Goal: Information Seeking & Learning: Learn about a topic

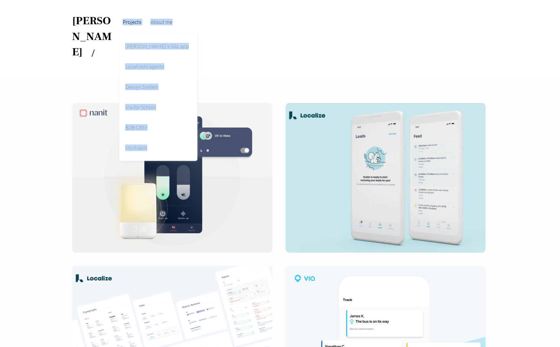
drag, startPoint x: 219, startPoint y: 27, endPoint x: 125, endPoint y: 18, distance: 95.1
click at [125, 18] on ul "Projects Nanit's S&L app LocalizeAI agents Design System Via for School B2B CRM…" at bounding box center [280, 22] width 324 height 25
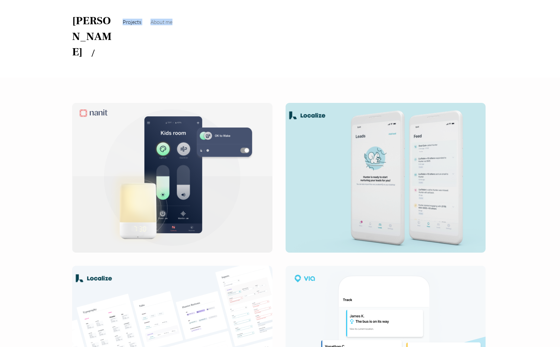
click at [202, 23] on ul "Projects Nanit's S&L app LocalizeAI agents Design System Via for School B2B CRM…" at bounding box center [280, 22] width 324 height 25
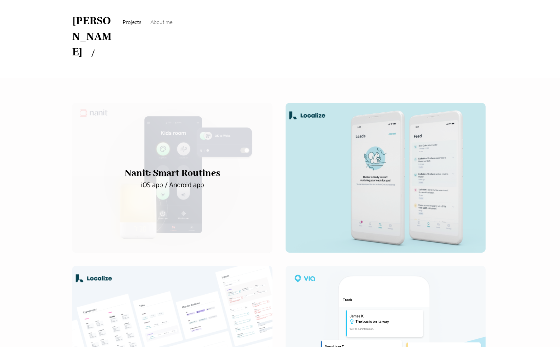
click at [203, 113] on div "main content" at bounding box center [172, 178] width 200 height 150
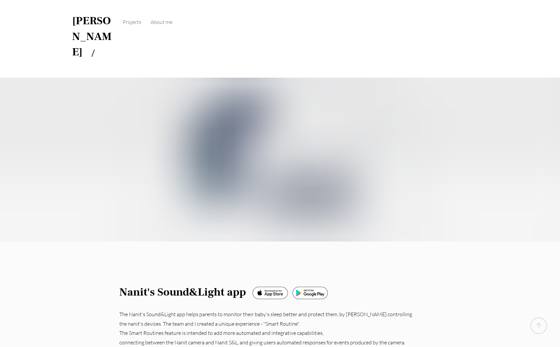
click at [179, 140] on div "main content" at bounding box center [172, 178] width 200 height 150
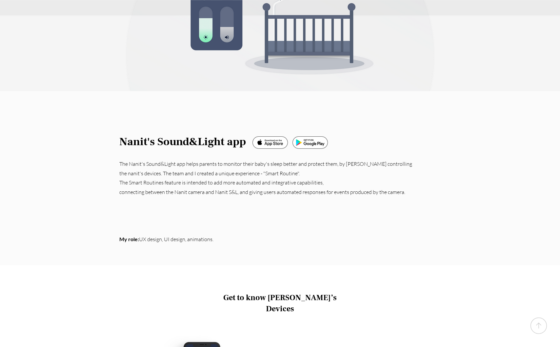
scroll to position [148, 0]
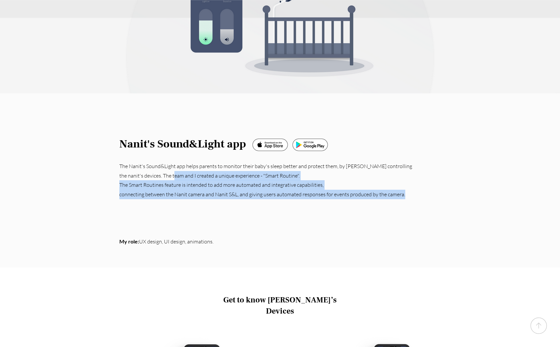
drag, startPoint x: 410, startPoint y: 166, endPoint x: 169, endPoint y: 148, distance: 241.5
click at [169, 162] on div "The Nanit's Sound&Light app helps parents to monitor their baby's sleep better …" at bounding box center [265, 204] width 293 height 85
click at [212, 190] on p "connecting between the Nanit camera and Nanit S&L, and giving users automated r…" at bounding box center [265, 195] width 293 height 10
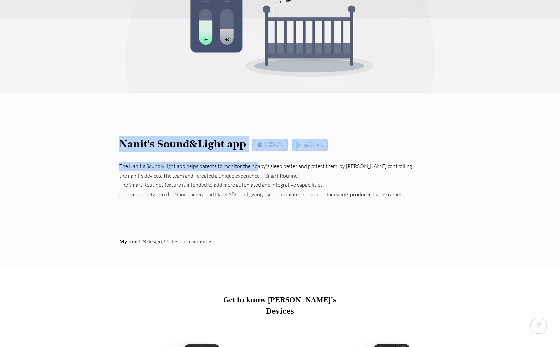
drag, startPoint x: 415, startPoint y: 136, endPoint x: 255, endPoint y: 131, distance: 159.7
click at [255, 131] on section "Nanit's Sound&Light app The Nanit's Sound&Light app helps parents to monitor th…" at bounding box center [280, 180] width 560 height 174
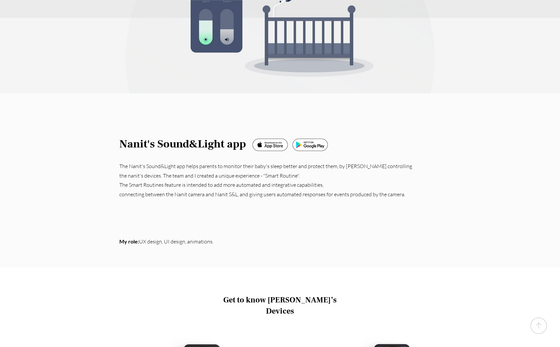
click at [208, 162] on p "The Nanit's Sound&Light app helps parents to monitor their baby's sleep better …" at bounding box center [265, 171] width 293 height 19
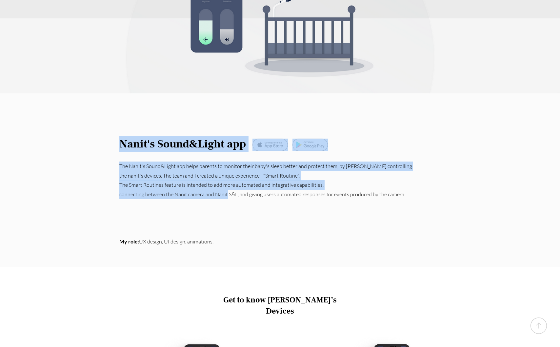
drag, startPoint x: 413, startPoint y: 162, endPoint x: 227, endPoint y: 162, distance: 185.5
click at [227, 162] on section "Nanit's Sound&Light app The Nanit's Sound&Light app helps parents to monitor th…" at bounding box center [280, 180] width 560 height 174
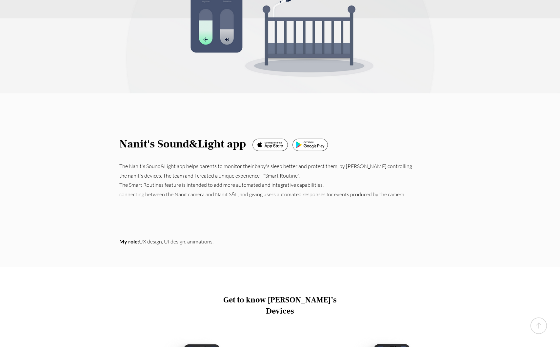
click at [261, 190] on p "connecting between the Nanit camera and Nanit S&L, and giving users automated r…" at bounding box center [265, 195] width 293 height 10
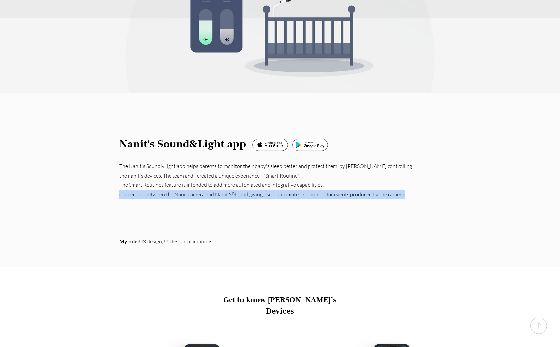
drag, startPoint x: 120, startPoint y: 164, endPoint x: 407, endPoint y: 161, distance: 287.4
click at [407, 190] on p "connecting between the Nanit camera and Nanit S&L, and giving users automated r…" at bounding box center [265, 195] width 293 height 10
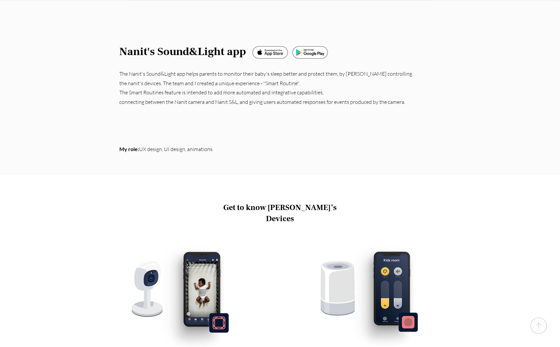
scroll to position [241, 0]
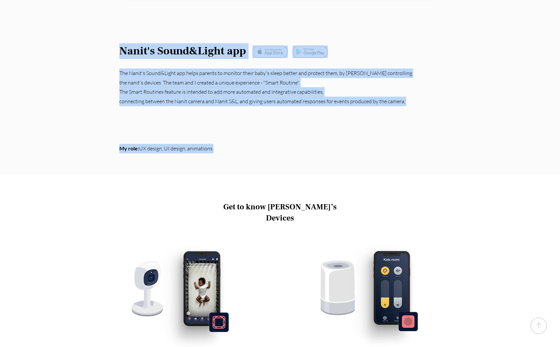
drag, startPoint x: 221, startPoint y: 118, endPoint x: 117, endPoint y: 119, distance: 103.9
click at [117, 119] on section "Nanit's Sound&Light app The Nanit's Sound&Light app helps parents to monitor th…" at bounding box center [280, 87] width 560 height 174
click at [166, 134] on p "​" at bounding box center [265, 139] width 293 height 10
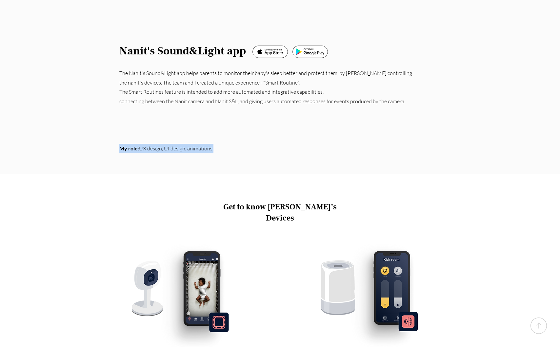
drag, startPoint x: 216, startPoint y: 116, endPoint x: 121, endPoint y: 117, distance: 95.4
click at [121, 144] on p "My role: UX design, UI design, animations." at bounding box center [265, 149] width 293 height 10
click at [246, 144] on p "My role: UX design, UI design, animations." at bounding box center [265, 149] width 293 height 10
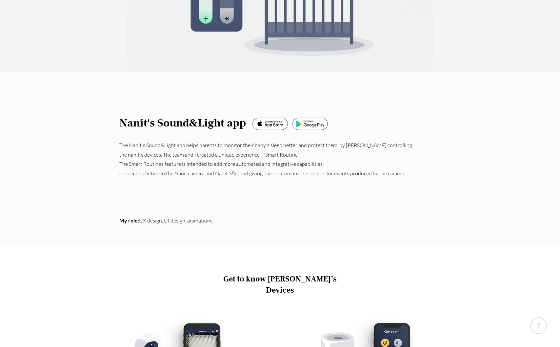
scroll to position [166, 0]
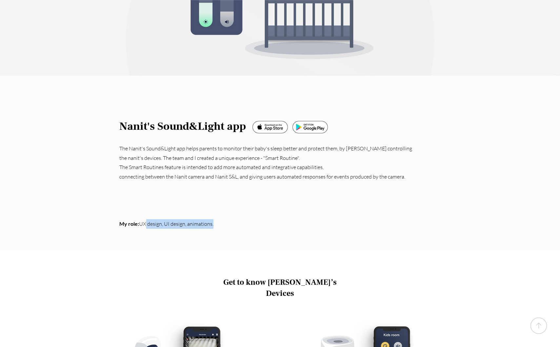
drag, startPoint x: 219, startPoint y: 193, endPoint x: 145, endPoint y: 190, distance: 74.1
click at [145, 219] on p "My role: UX design, UI design, animations." at bounding box center [265, 224] width 293 height 10
click at [208, 219] on p "My role: UX design, UI design, animations." at bounding box center [265, 224] width 293 height 10
drag, startPoint x: 234, startPoint y: 191, endPoint x: 187, endPoint y: 191, distance: 46.5
click at [187, 219] on p "My role: UX design, UI design, animations." at bounding box center [265, 224] width 293 height 10
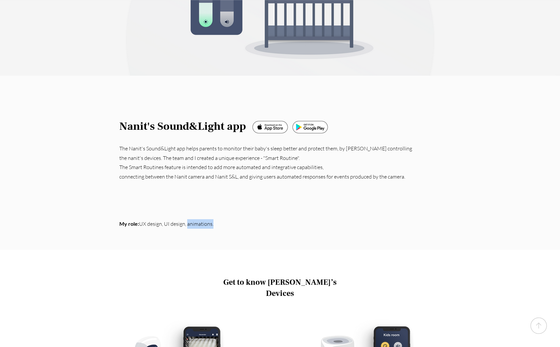
click at [260, 219] on p "My role: UX design, UI design, animations." at bounding box center [265, 224] width 293 height 10
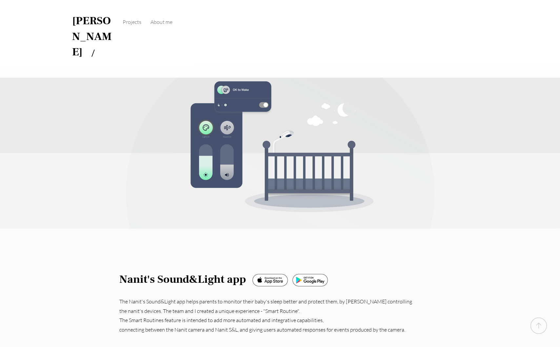
scroll to position [18, 0]
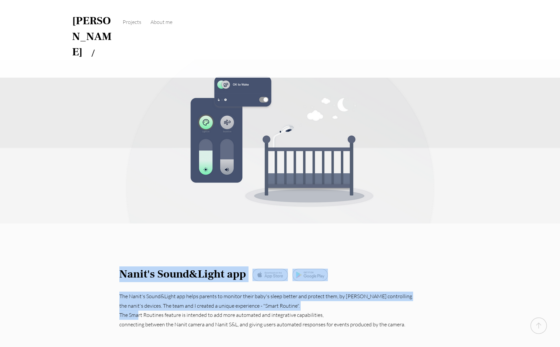
drag, startPoint x: 418, startPoint y: 296, endPoint x: 137, endPoint y: 283, distance: 280.8
click at [137, 283] on section "Nanit's Sound&Light app The Nanit's Sound&Light app helps parents to monitor th…" at bounding box center [280, 310] width 560 height 174
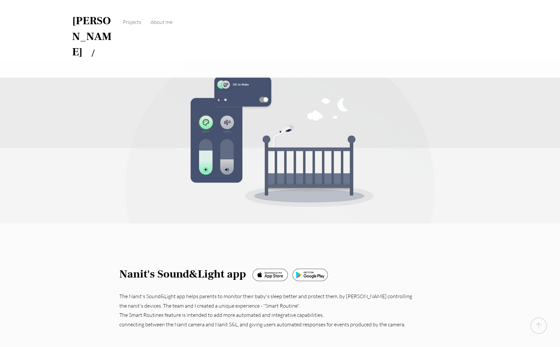
click at [225, 320] on p "connecting between the Nanit camera and Nanit S&L, and giving users automated r…" at bounding box center [265, 325] width 293 height 10
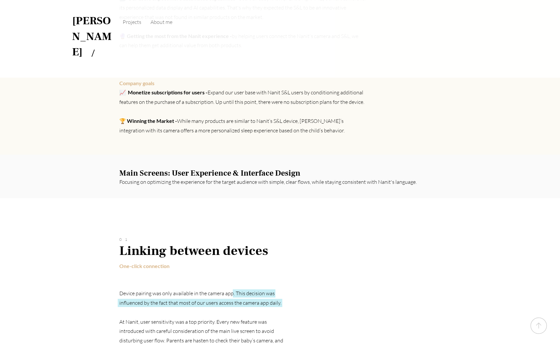
scroll to position [1345, 0]
